Goal: Information Seeking & Learning: Check status

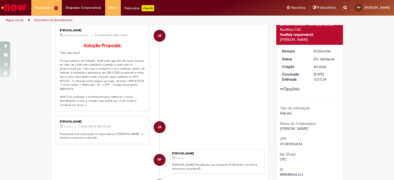
scroll to position [28, 0]
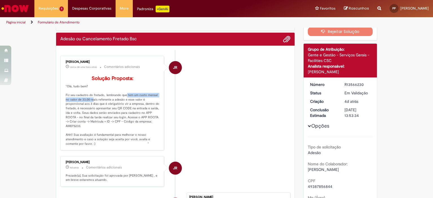
drag, startPoint x: 120, startPoint y: 102, endPoint x: 88, endPoint y: 109, distance: 33.1
click at [88, 109] on p "Solução Proposta: "Olá, tudo bem? Fiz seu cadastro do fretado, lembrando que te…" at bounding box center [113, 111] width 94 height 70
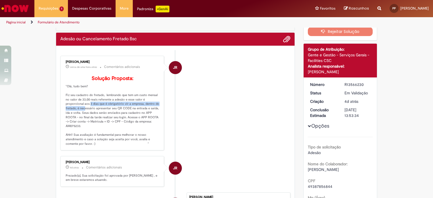
drag, startPoint x: 85, startPoint y: 111, endPoint x: 79, endPoint y: 116, distance: 7.6
click at [79, 116] on p "Solução Proposta: "Olá, tudo bem? Fiz seu cadastro do fretado, lembrando que te…" at bounding box center [113, 111] width 94 height 70
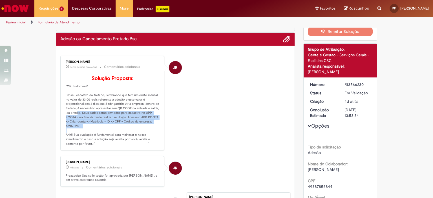
drag, startPoint x: 72, startPoint y: 121, endPoint x: 115, endPoint y: 133, distance: 44.5
click at [115, 133] on p "Solução Proposta: "Olá, tudo bem? Fiz seu cadastro do fretado, lembrando que te…" at bounding box center [113, 111] width 94 height 70
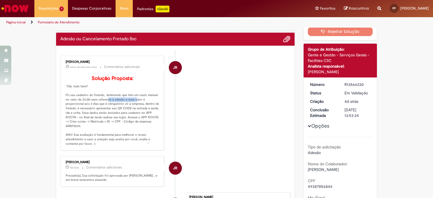
drag, startPoint x: 101, startPoint y: 106, endPoint x: 131, endPoint y: 110, distance: 29.8
click at [131, 110] on p "Solução Proposta: "Olá, tudo bem? Fiz seu cadastro do fretado, lembrando que te…" at bounding box center [113, 111] width 94 height 70
drag, startPoint x: 83, startPoint y: 112, endPoint x: 129, endPoint y: 117, distance: 45.9
click at [129, 117] on p "Solução Proposta: "Olá, tudo bem? Fiz seu cadastro do fretado, lembrando que te…" at bounding box center [113, 111] width 94 height 70
drag, startPoint x: 78, startPoint y: 121, endPoint x: 131, endPoint y: 120, distance: 53.6
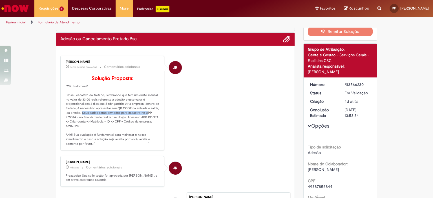
click at [141, 122] on p "Solução Proposta: "Olá, tudo bem? Fiz seu cadastro do fretado, lembrando que te…" at bounding box center [113, 111] width 94 height 70
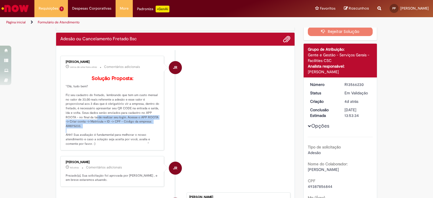
drag, startPoint x: 92, startPoint y: 125, endPoint x: 111, endPoint y: 133, distance: 20.8
click at [111, 133] on p "Solução Proposta: "Olá, tudo bem? Fiz seu cadastro do fretado, lembrando que te…" at bounding box center [113, 111] width 94 height 70
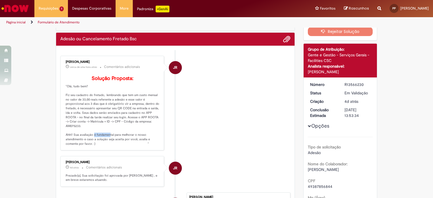
drag, startPoint x: 89, startPoint y: 144, endPoint x: 105, endPoint y: 143, distance: 15.8
click at [105, 143] on p "Solução Proposta: "Olá, tudo bem? Fiz seu cadastro do fretado, lembrando que te…" at bounding box center [113, 111] width 94 height 70
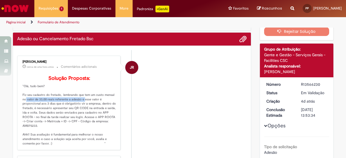
drag, startPoint x: 20, startPoint y: 107, endPoint x: 79, endPoint y: 107, distance: 58.9
click at [79, 107] on div "[PERSON_NAME] cerca de uma hora atrás cerca de uma hora atrás Comentários adici…" at bounding box center [69, 104] width 100 height 92
